Goal: Task Accomplishment & Management: Manage account settings

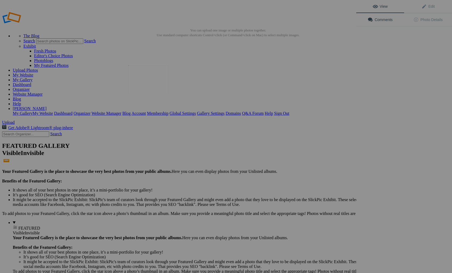
click at [149, 81] on img at bounding box center [148, 79] width 40 height 29
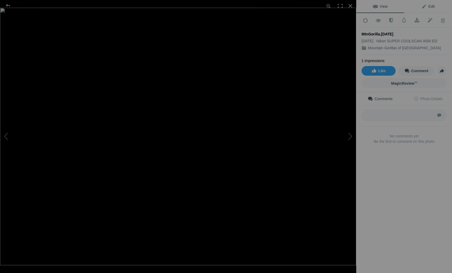
drag, startPoint x: 432, startPoint y: 6, endPoint x: 429, endPoint y: 9, distance: 4.1
click at [432, 6] on span "Edit" at bounding box center [428, 6] width 13 height 4
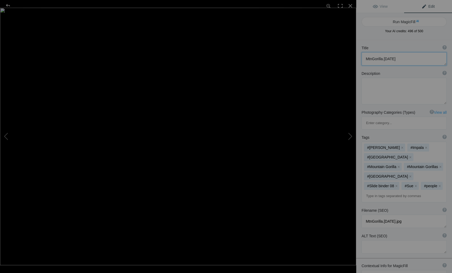
drag, startPoint x: 396, startPoint y: 59, endPoint x: 365, endPoint y: 58, distance: 31.2
click at [365, 58] on textarea at bounding box center [404, 58] width 85 height 13
type textarea "Up close to two Gorillas"
click at [350, 5] on div at bounding box center [351, 6] width 12 height 12
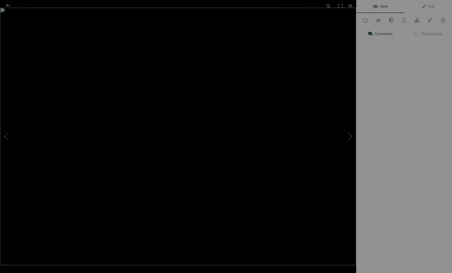
click at [152, 89] on img at bounding box center [178, 137] width 357 height 258
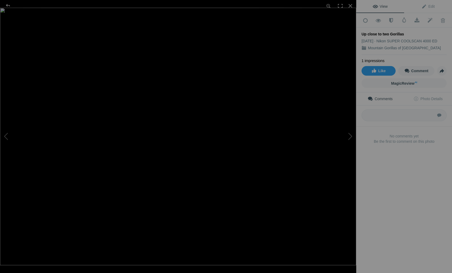
drag, startPoint x: 388, startPoint y: 32, endPoint x: 392, endPoint y: 33, distance: 3.8
click at [388, 32] on div "Up close to two Gorillas" at bounding box center [404, 33] width 85 height 5
drag, startPoint x: 430, startPoint y: 5, endPoint x: 427, endPoint y: 7, distance: 4.1
click at [430, 5] on span "Edit" at bounding box center [428, 6] width 13 height 4
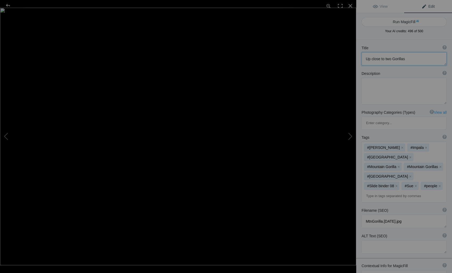
click at [392, 59] on textarea at bounding box center [404, 58] width 85 height 13
type textarea "Up close to two Mountain Gorillas"
click at [352, 6] on div at bounding box center [351, 6] width 12 height 12
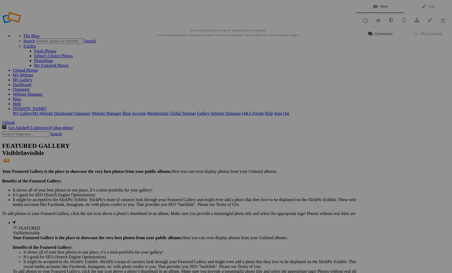
click at [147, 87] on img at bounding box center [148, 79] width 40 height 29
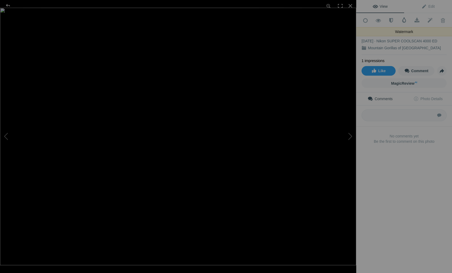
click at [405, 21] on span at bounding box center [404, 19] width 5 height 5
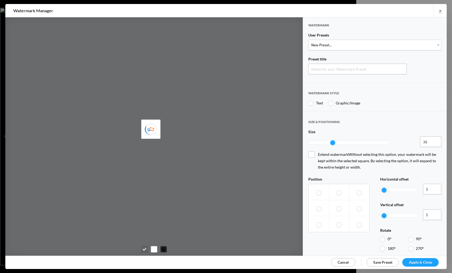
type input "Watermark-8/18/2025"
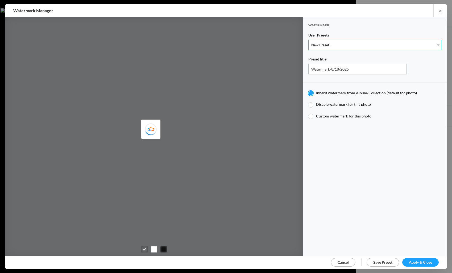
select select "1: Object"
type input "Watermark-7/22/2025"
type input "[PERSON_NAME]"
radio input "false"
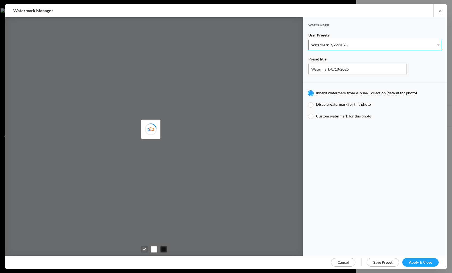
radio input "true"
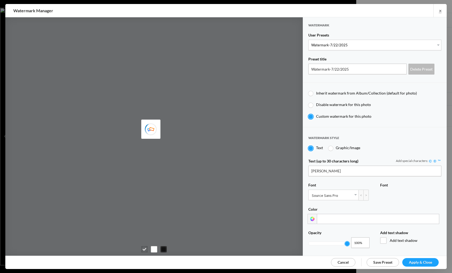
click at [419, 260] on span "Apply & Close" at bounding box center [420, 262] width 23 height 5
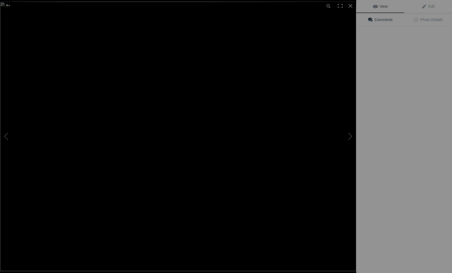
click at [150, 78] on img at bounding box center [178, 137] width 357 height 270
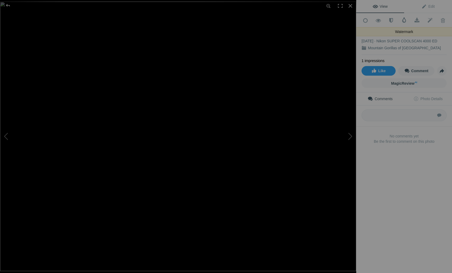
click at [405, 19] on span at bounding box center [404, 19] width 5 height 5
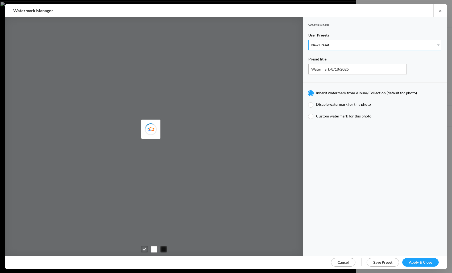
select select "1: Object"
type input "Watermark-7/22/2025"
radio input "false"
radio input "true"
type input "[PERSON_NAME]"
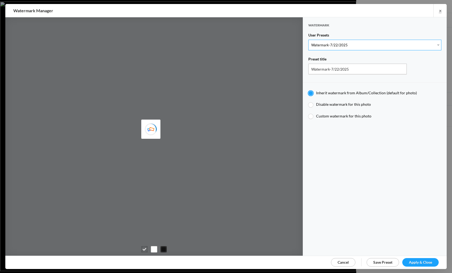
radio input "false"
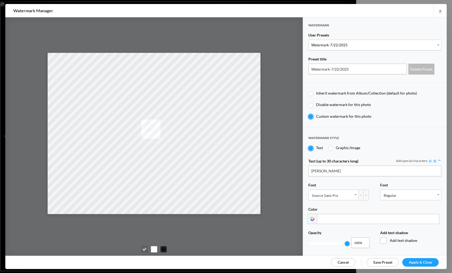
click at [418, 260] on span "Apply & Close" at bounding box center [420, 262] width 23 height 5
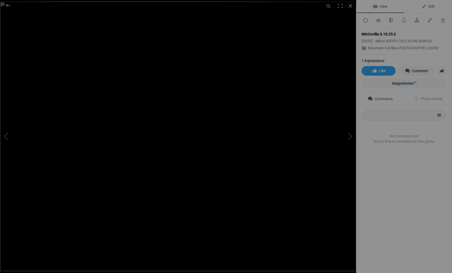
click at [431, 6] on span "Edit" at bounding box center [428, 6] width 13 height 4
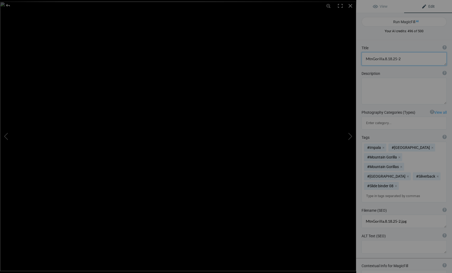
drag, startPoint x: 400, startPoint y: 59, endPoint x: 362, endPoint y: 58, distance: 37.8
click at [362, 58] on textarea at bounding box center [404, 58] width 85 height 13
click at [380, 59] on textarea at bounding box center [404, 58] width 85 height 13
type textarea "Another adult Mountain Gorilla Silverback"
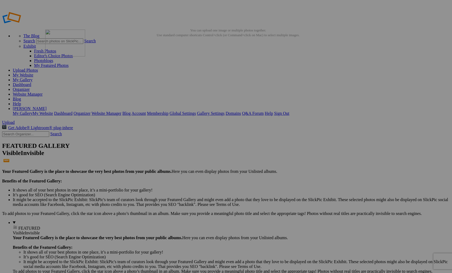
drag, startPoint x: 385, startPoint y: 81, endPoint x: 122, endPoint y: 68, distance: 262.9
drag, startPoint x: 387, startPoint y: 77, endPoint x: 174, endPoint y: 67, distance: 213.0
drag, startPoint x: 97, startPoint y: 146, endPoint x: 226, endPoint y: 70, distance: 149.8
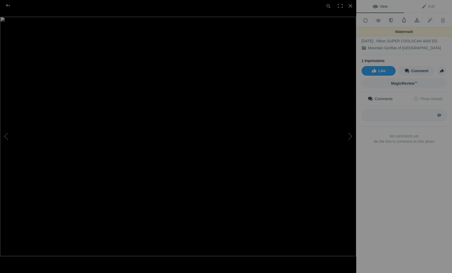
click at [405, 19] on span at bounding box center [404, 19] width 5 height 5
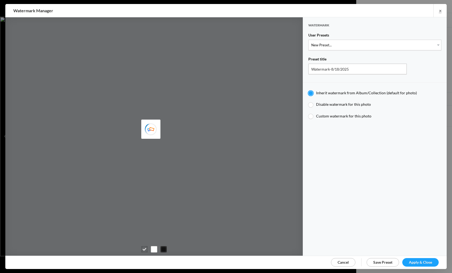
type input "JimLiskovec"
select select "1: Object"
type input "Watermark-7/22/2025"
radio input "false"
radio input "true"
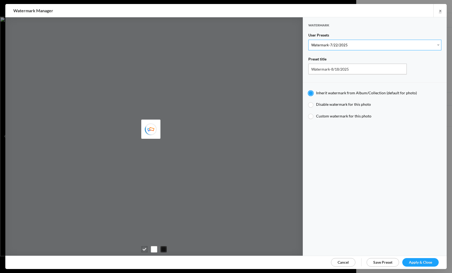
type input "[PERSON_NAME]"
radio input "false"
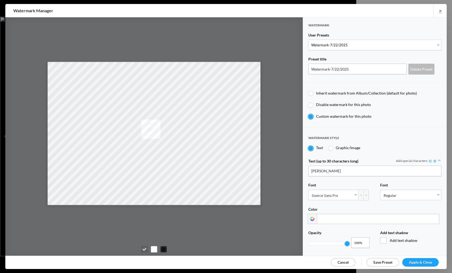
click at [416, 260] on span "Apply & Close" at bounding box center [420, 262] width 23 height 5
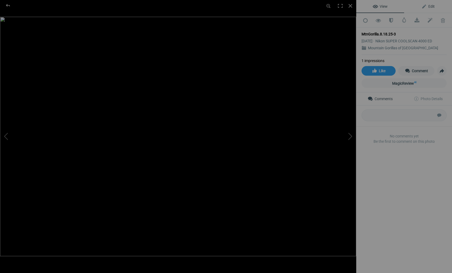
click at [432, 6] on span "Edit" at bounding box center [428, 6] width 13 height 4
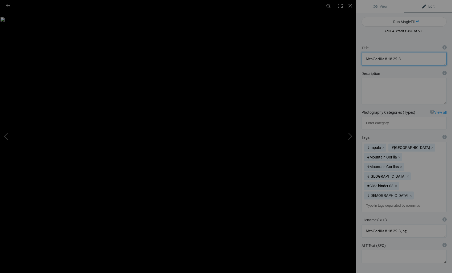
drag, startPoint x: 402, startPoint y: 58, endPoint x: 360, endPoint y: 56, distance: 42.7
click at [360, 56] on div "Title ? Photo title is one of the highest used Search Engine ranking criteria a…" at bounding box center [405, 56] width 96 height 26
type textarea "Two adult female Mountain Gorillas"
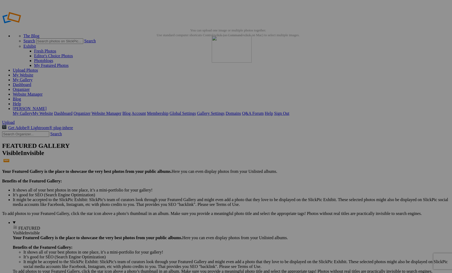
drag, startPoint x: 152, startPoint y: 74, endPoint x: 288, endPoint y: 75, distance: 136.4
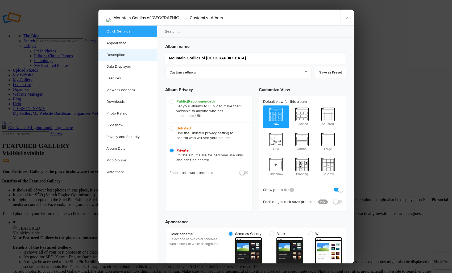
click at [115, 54] on link "Description" at bounding box center [128, 55] width 59 height 12
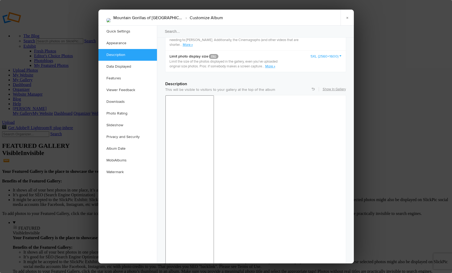
scroll to position [414, 0]
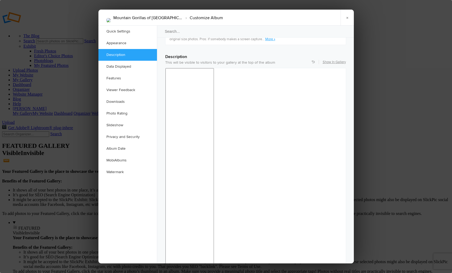
drag, startPoint x: 281, startPoint y: 334, endPoint x: 297, endPoint y: 337, distance: 17.1
drag, startPoint x: 290, startPoint y: 334, endPoint x: 271, endPoint y: 334, distance: 18.4
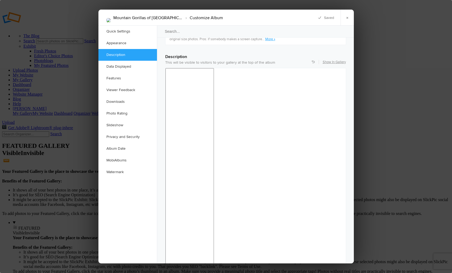
click at [348, 16] on link "×" at bounding box center [347, 18] width 13 height 16
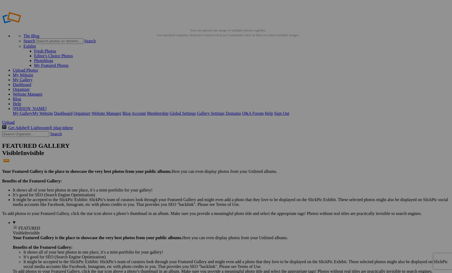
scroll to position [0, 0]
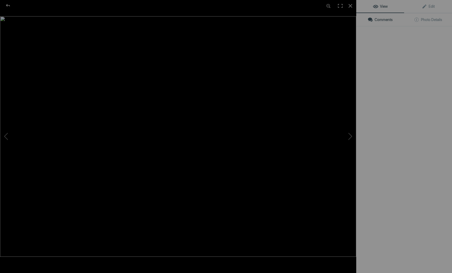
click at [145, 84] on img at bounding box center [178, 136] width 357 height 240
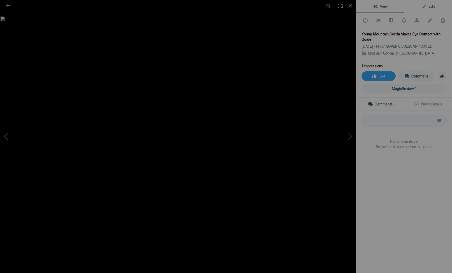
click at [432, 5] on span "Edit" at bounding box center [428, 6] width 13 height 4
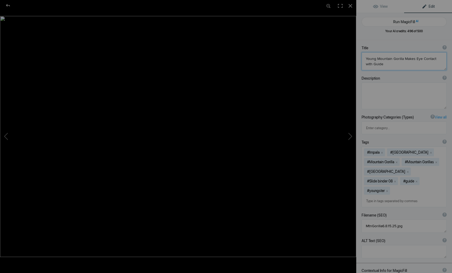
click at [407, 59] on textarea at bounding box center [404, 61] width 85 height 18
click at [417, 58] on textarea at bounding box center [404, 61] width 85 height 18
click at [424, 59] on textarea at bounding box center [404, 61] width 85 height 18
click at [369, 64] on textarea at bounding box center [404, 61] width 85 height 18
click at [351, 136] on button at bounding box center [337, 136] width 40 height 98
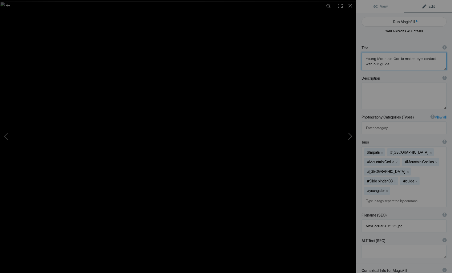
type textarea "Another adult Mountain Gorilla Silverback"
type textarea "MtnGorilla.8.18.25-2.jpg"
click at [351, 136] on button at bounding box center [337, 136] width 40 height 98
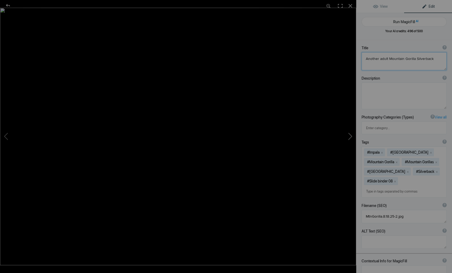
type textarea "Up close to two Mountain Gorillas"
type textarea "MtnGorilla.8.18.25.jpg"
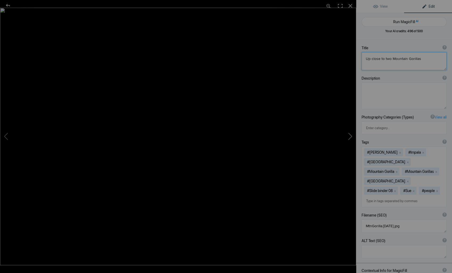
click at [351, 136] on button at bounding box center [337, 136] width 40 height 98
type textarea "Mature Male Mountain Gorilla Silverback"
type textarea "MtnGorilla10.8.15.25.jpg"
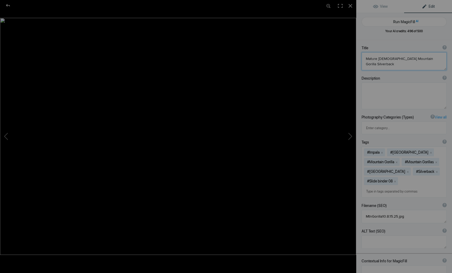
drag, startPoint x: 381, startPoint y: 59, endPoint x: 385, endPoint y: 60, distance: 4.5
click at [381, 59] on textarea at bounding box center [404, 61] width 85 height 18
click at [415, 58] on textarea at bounding box center [404, 60] width 85 height 17
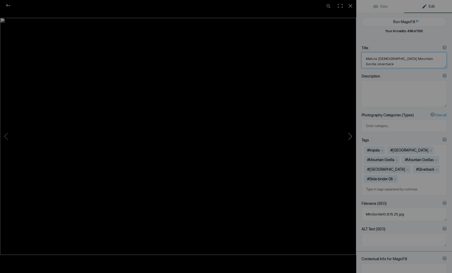
click at [352, 135] on button at bounding box center [337, 136] width 40 height 98
type textarea "Young Mountain Gorilla Feeds on Celery, a Favorite Food"
type textarea "MtnGorilla9.8.15.25.jpg"
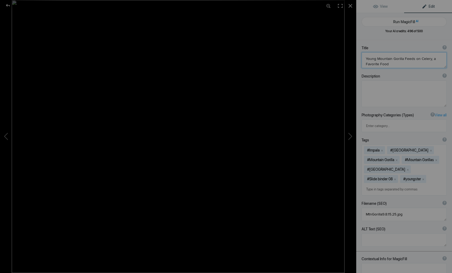
drag, startPoint x: 406, startPoint y: 58, endPoint x: 411, endPoint y: 62, distance: 6.8
click at [406, 58] on textarea at bounding box center [404, 60] width 85 height 16
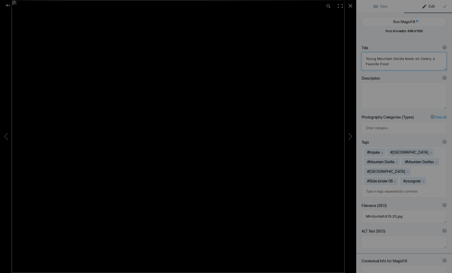
click at [421, 59] on textarea at bounding box center [404, 61] width 85 height 18
click at [368, 65] on textarea at bounding box center [404, 61] width 85 height 18
click at [380, 64] on textarea at bounding box center [404, 61] width 85 height 18
click at [387, 65] on textarea at bounding box center [404, 61] width 85 height 18
click at [351, 136] on button at bounding box center [337, 136] width 40 height 98
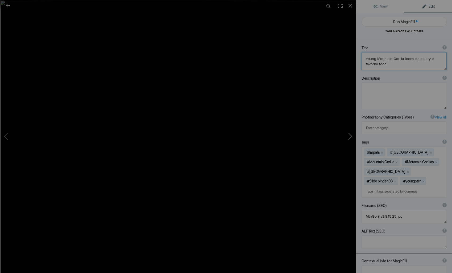
type textarea "Mountain Gorilla and Infant"
type textarea "MtnGorilla5.8.15.25.jpg"
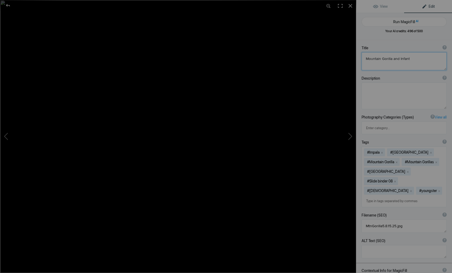
click at [366, 59] on textarea at bounding box center [404, 61] width 85 height 18
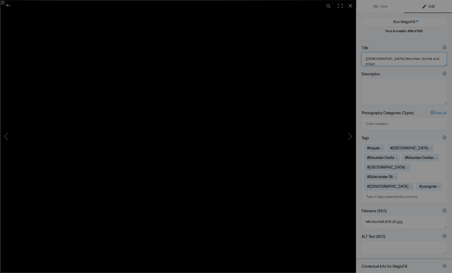
drag, startPoint x: 412, startPoint y: 58, endPoint x: 416, endPoint y: 60, distance: 4.1
click at [412, 58] on textarea at bounding box center [404, 59] width 85 height 14
click at [350, 130] on button at bounding box center [337, 136] width 40 height 98
type textarea "Mountain Gorilla Close Up"
type textarea "MtnGorilla4.8.14.25.jpg"
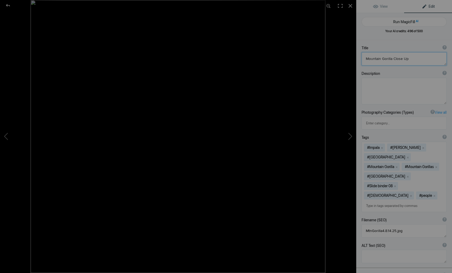
click at [395, 59] on textarea at bounding box center [404, 58] width 85 height 13
click at [405, 58] on textarea at bounding box center [404, 58] width 85 height 13
click at [352, 135] on button at bounding box center [337, 136] width 40 height 98
type textarea "Mountain Gorilla Mother and Year Old Infant"
type textarea "MtnGorilla3.8.14.25.jpg"
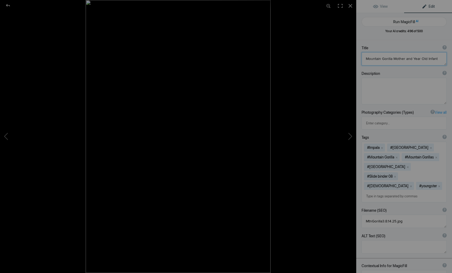
click at [396, 59] on textarea at bounding box center [404, 58] width 85 height 13
click at [414, 58] on textarea at bounding box center [404, 58] width 85 height 13
click at [422, 59] on textarea at bounding box center [404, 58] width 85 height 13
click at [352, 136] on button at bounding box center [337, 136] width 40 height 98
type textarea "Female Mountain Gorilla with her very young infant"
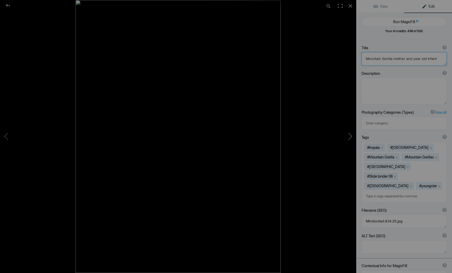
type textarea "MtnGorilla2.8.14.25.jpg"
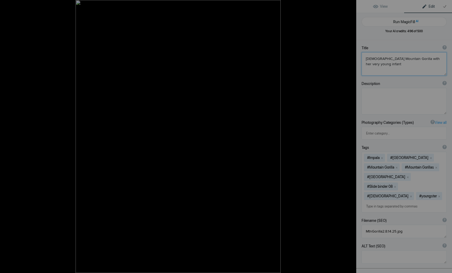
scroll to position [0, 0]
click at [352, 136] on button at bounding box center [337, 136] width 40 height 98
type textarea "Adult Male Mountain Gorilla Silverback"
type textarea "MtnGorilla.8.14.25.jpg"
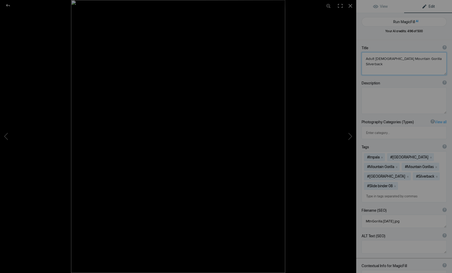
drag, startPoint x: 378, startPoint y: 59, endPoint x: 382, endPoint y: 62, distance: 4.4
click at [378, 59] on textarea at bounding box center [404, 63] width 85 height 23
click at [413, 59] on textarea at bounding box center [404, 63] width 85 height 22
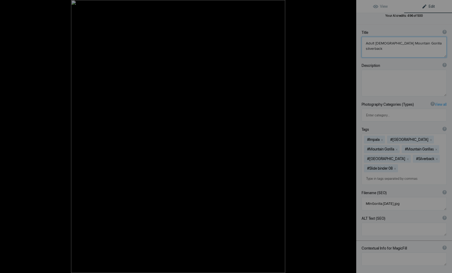
scroll to position [34, 0]
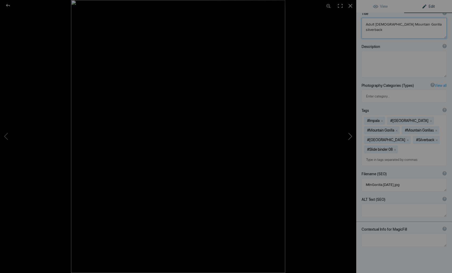
click at [352, 136] on button at bounding box center [337, 136] width 40 height 98
type textarea "Two adult female Mountain Gorillas"
type textarea "MtnGorilla.8.18.25-3.jpg"
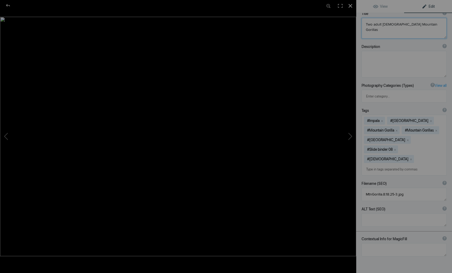
click at [350, 5] on div at bounding box center [351, 6] width 12 height 12
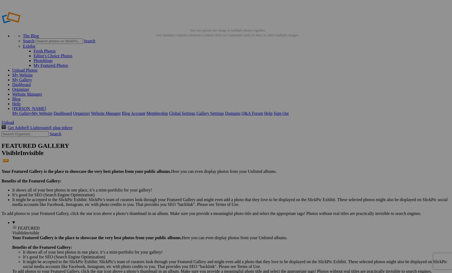
scroll to position [0, 0]
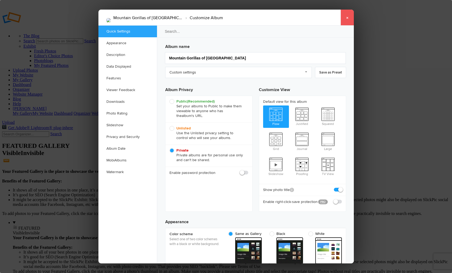
click at [347, 17] on link "×" at bounding box center [347, 18] width 13 height 16
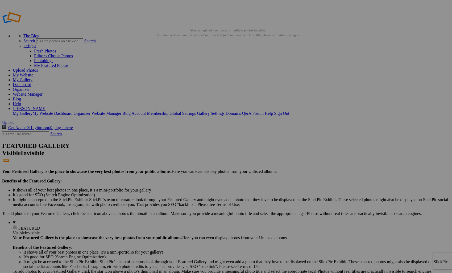
click at [30, 87] on link "Organizer" at bounding box center [21, 89] width 17 height 5
type input "Yellowstone and Grand Teton National Parks"
click at [179, 163] on span "Create" at bounding box center [173, 165] width 11 height 5
